Goal: Navigation & Orientation: Find specific page/section

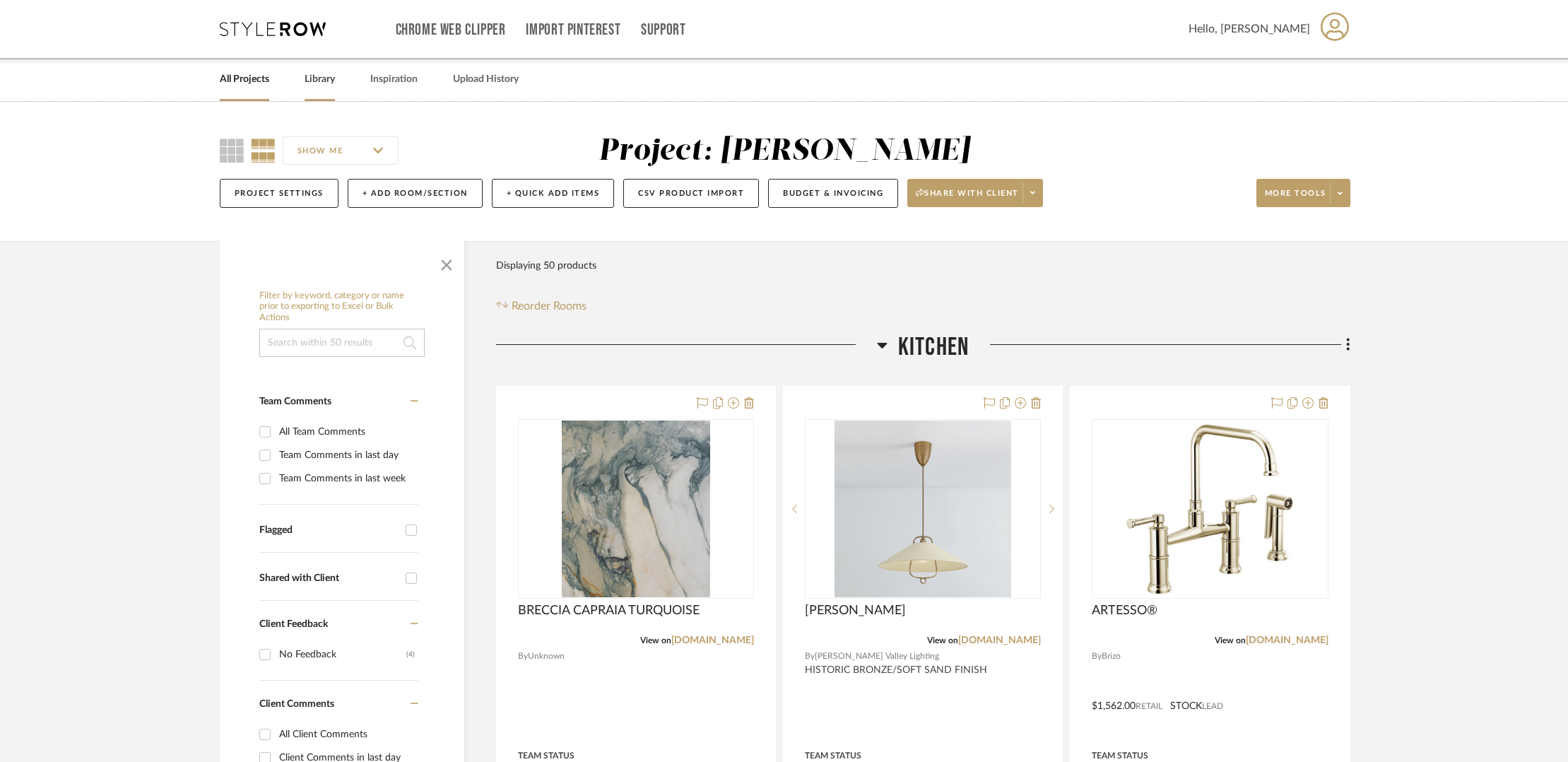
click at [310, 83] on link "Library" at bounding box center [319, 80] width 30 height 19
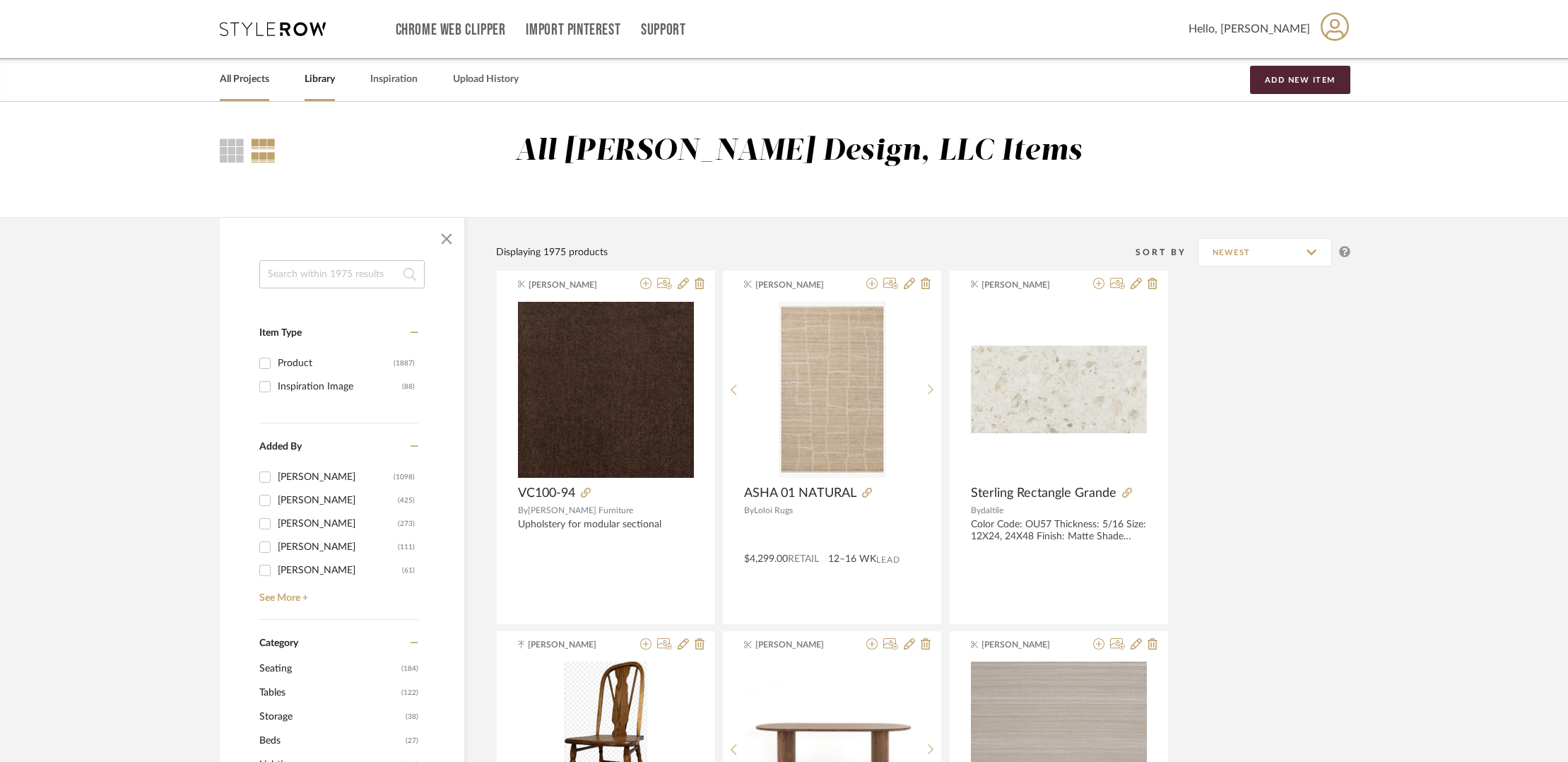
click at [244, 82] on link "All Projects" at bounding box center [244, 80] width 49 height 19
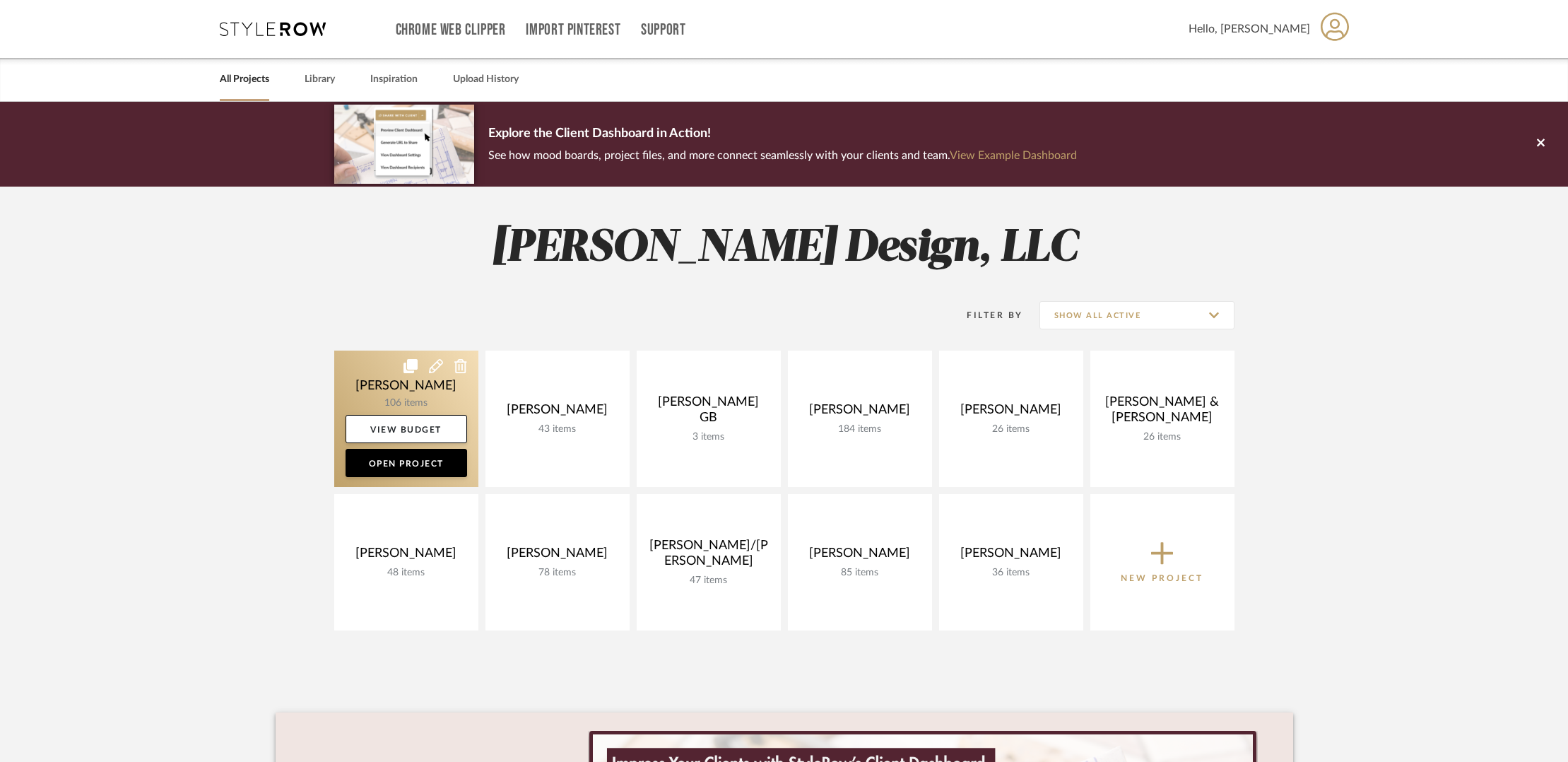
click at [425, 400] on link at bounding box center [406, 419] width 145 height 137
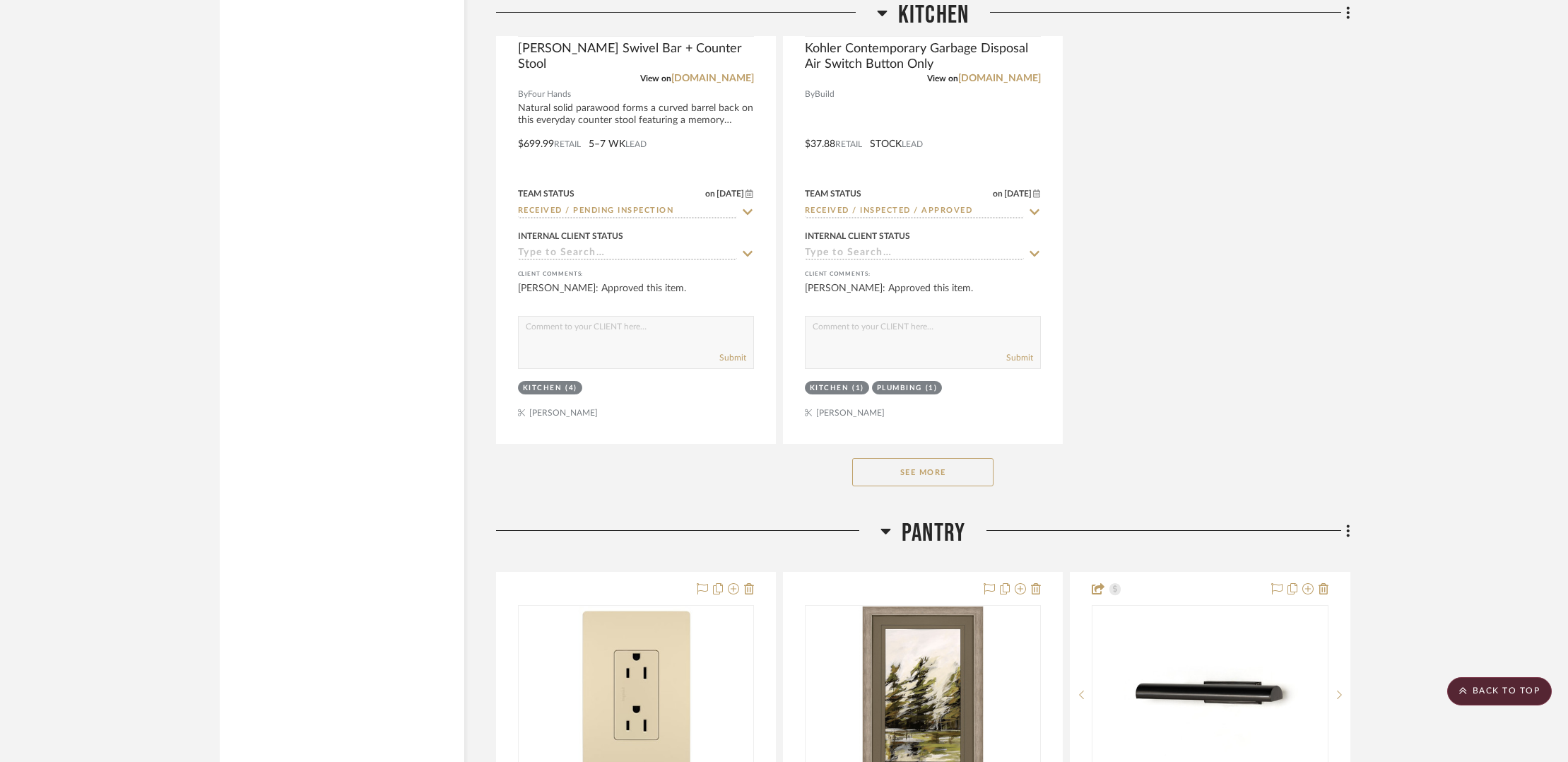
scroll to position [5163, 0]
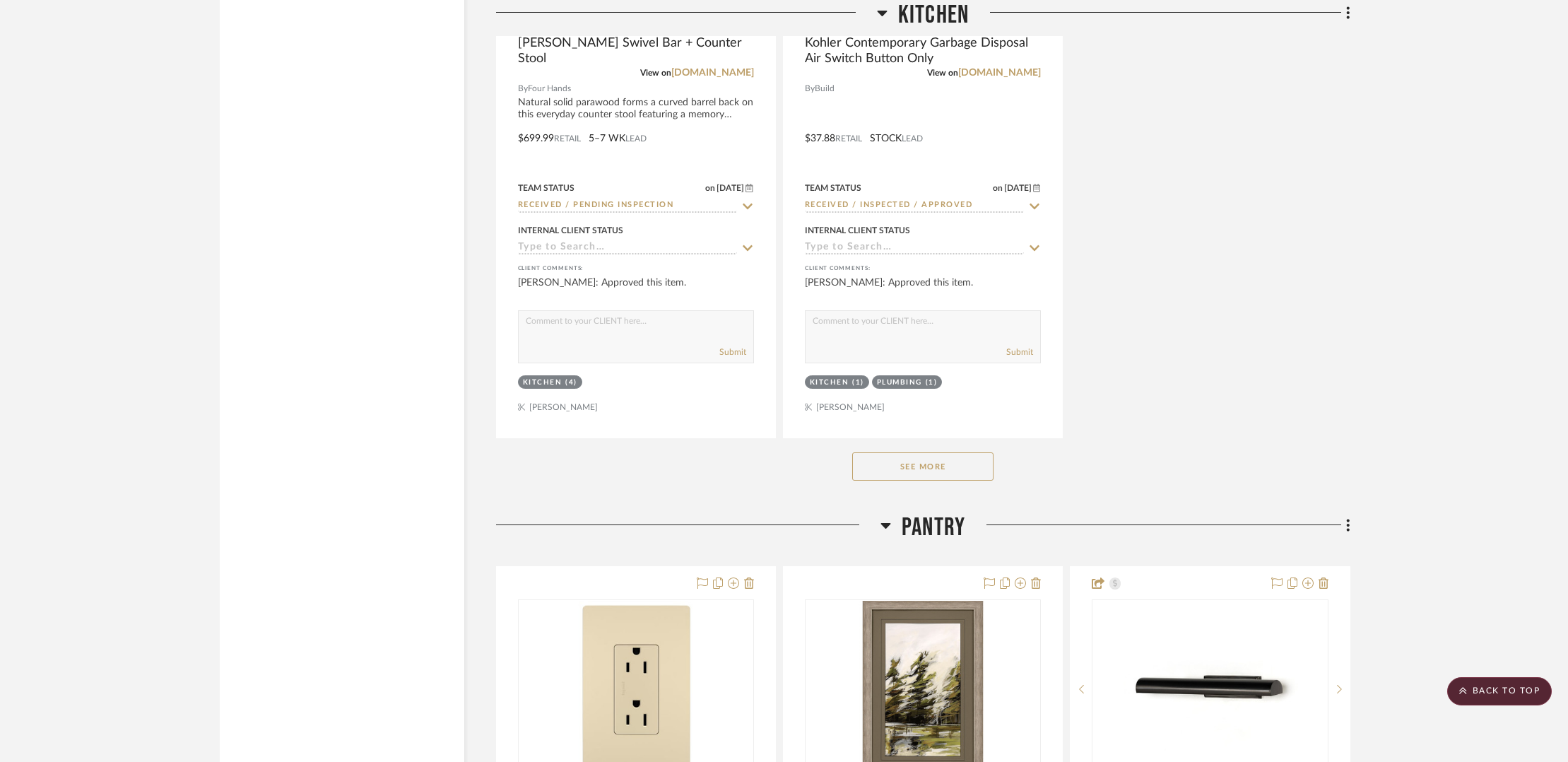
click at [935, 454] on button "See More" at bounding box center [922, 466] width 141 height 28
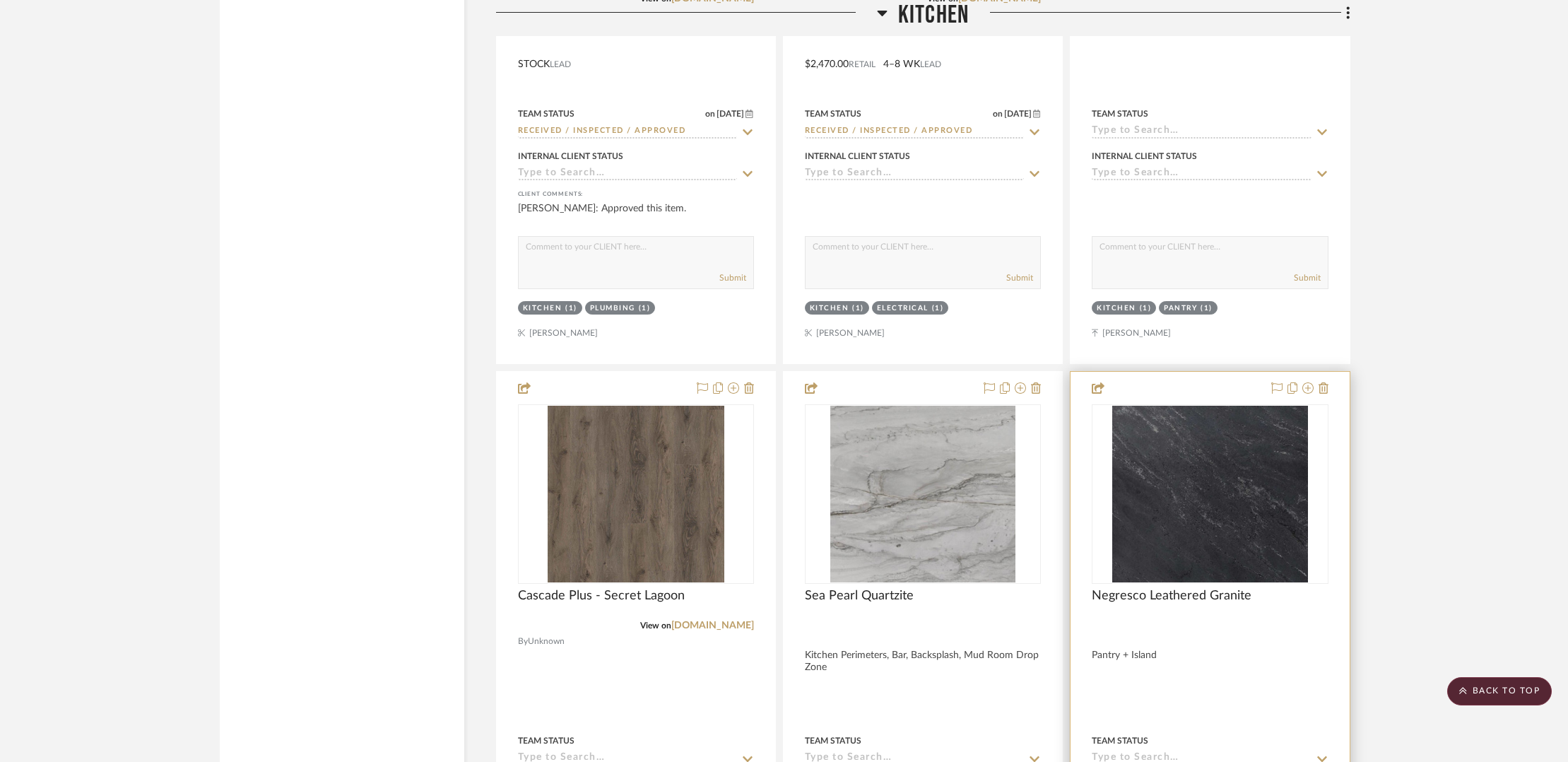
scroll to position [5867, 0]
